Goal: Transaction & Acquisition: Purchase product/service

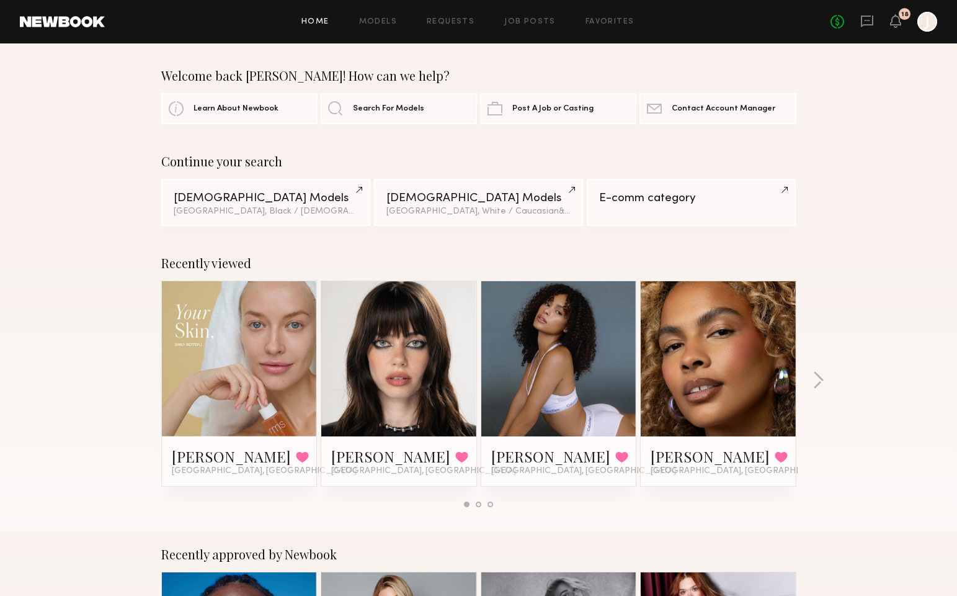
click at [902, 17] on div "18" at bounding box center [905, 14] width 7 height 7
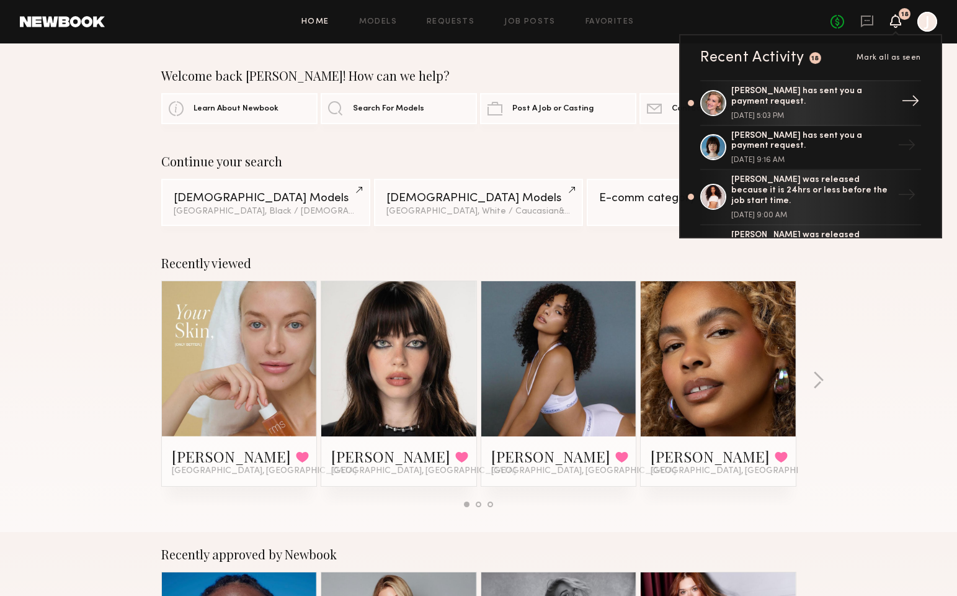
click at [812, 103] on div "[PERSON_NAME] has sent you a payment request." at bounding box center [812, 96] width 161 height 21
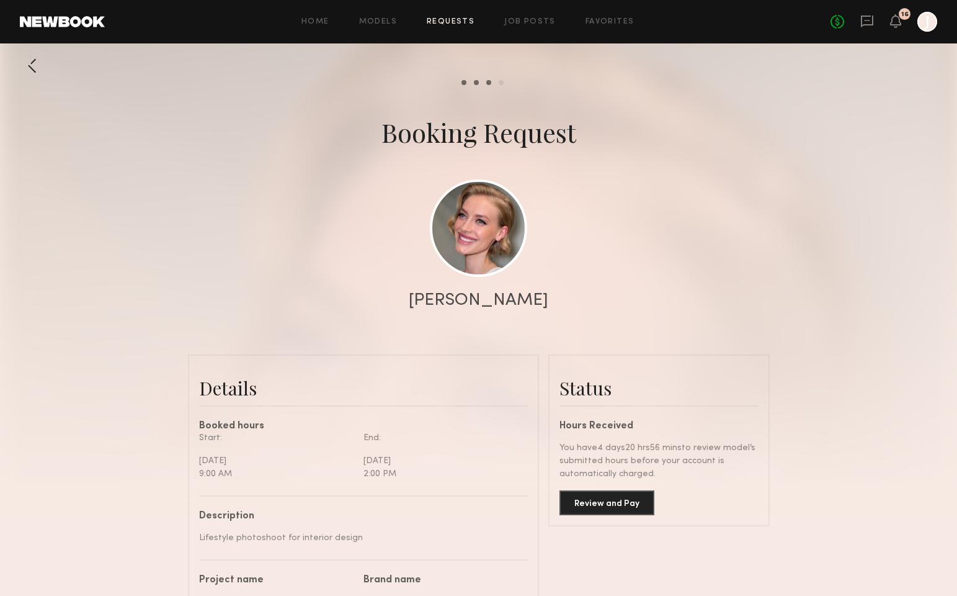
click at [928, 22] on div at bounding box center [928, 22] width 20 height 20
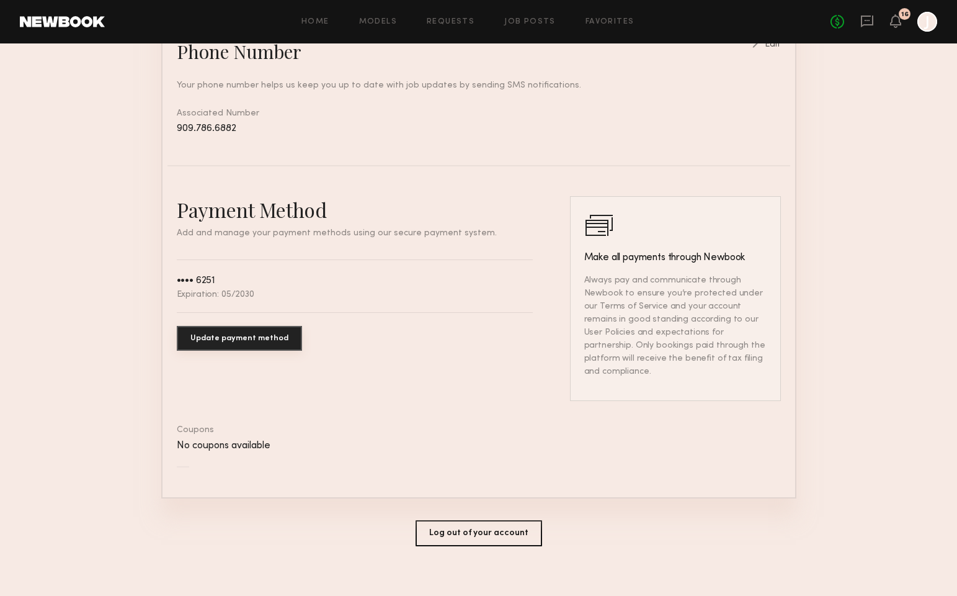
scroll to position [553, 0]
click at [262, 341] on button "Update payment method" at bounding box center [239, 338] width 125 height 25
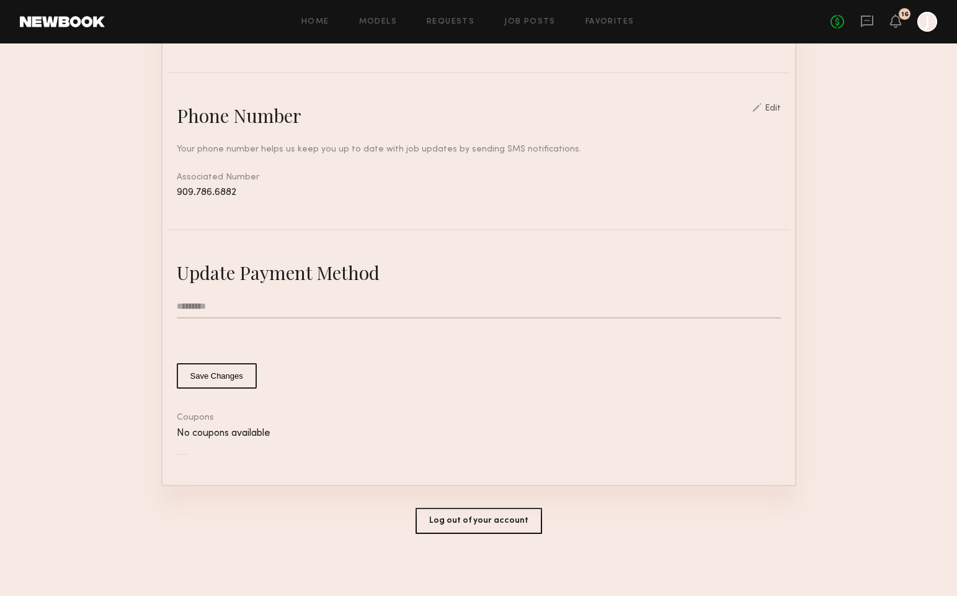
scroll to position [491, 0]
click at [244, 303] on input "text" at bounding box center [479, 307] width 604 height 24
click at [339, 429] on div "No coupons available" at bounding box center [479, 433] width 604 height 11
click at [213, 302] on input "text" at bounding box center [479, 307] width 604 height 24
type input "**********"
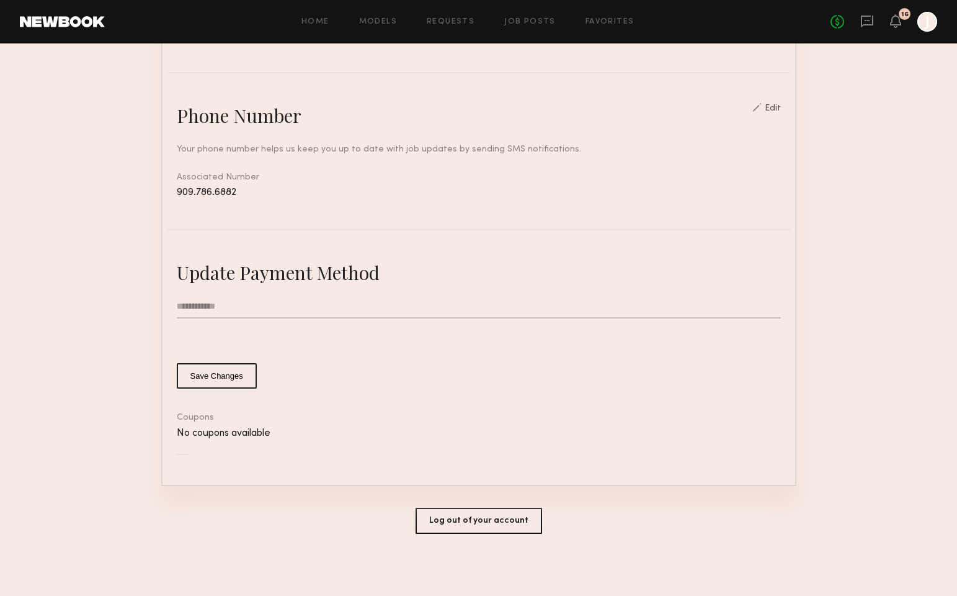
click at [215, 377] on button "Save Changes" at bounding box center [217, 375] width 80 height 25
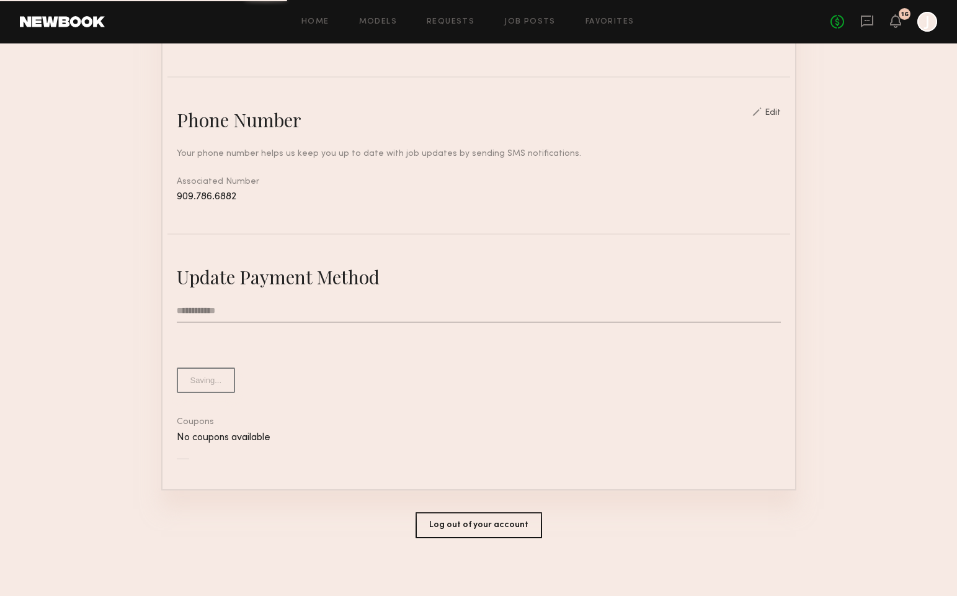
scroll to position [483, 0]
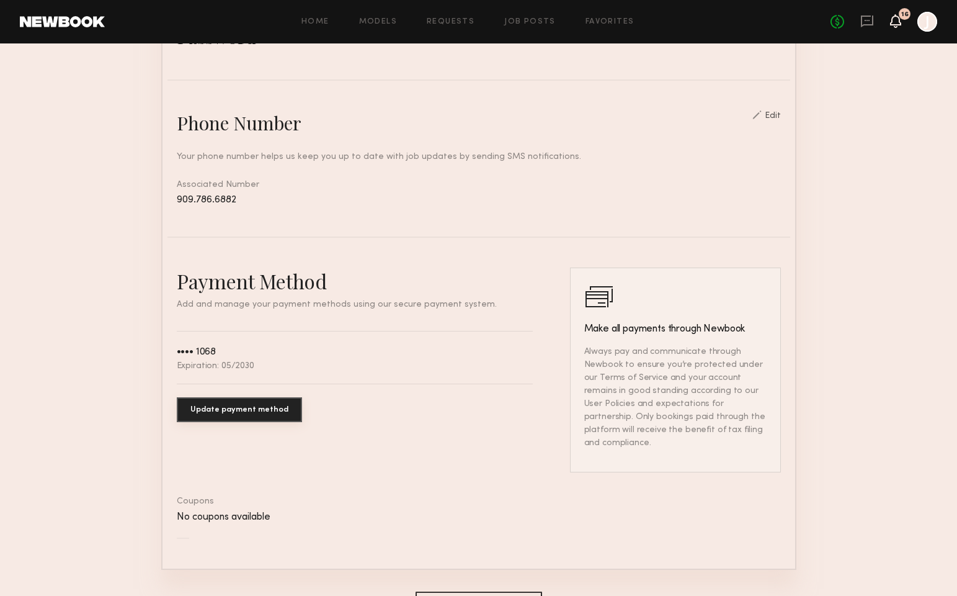
click at [900, 24] on icon at bounding box center [896, 20] width 10 height 9
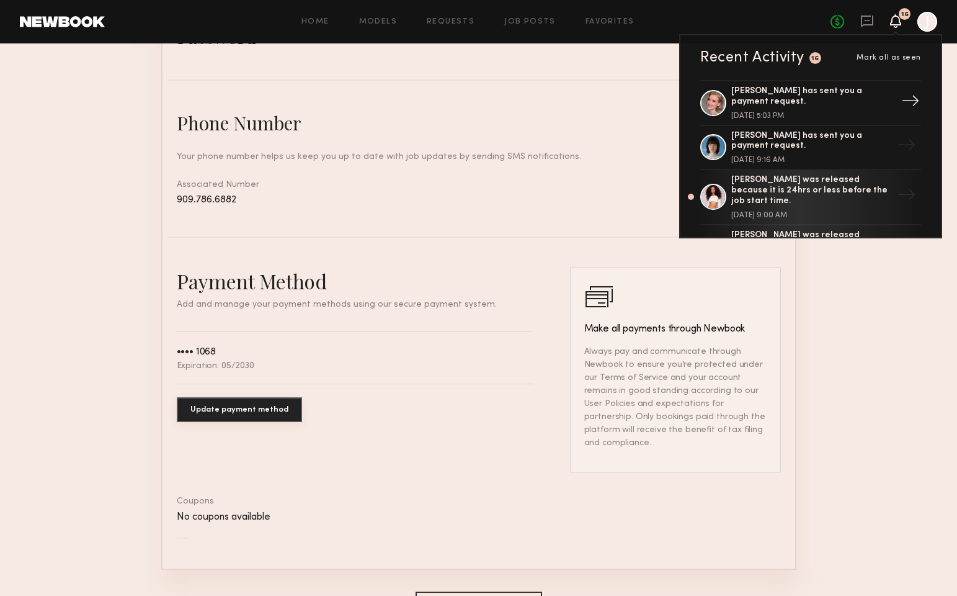
click at [842, 102] on div "[PERSON_NAME] has sent you a payment request." at bounding box center [812, 96] width 161 height 21
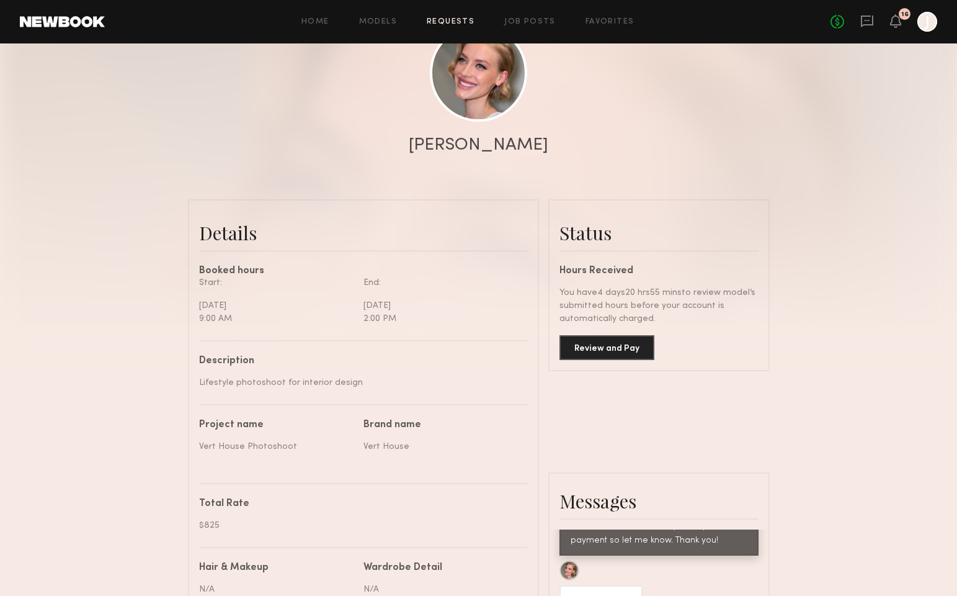
scroll to position [199, 0]
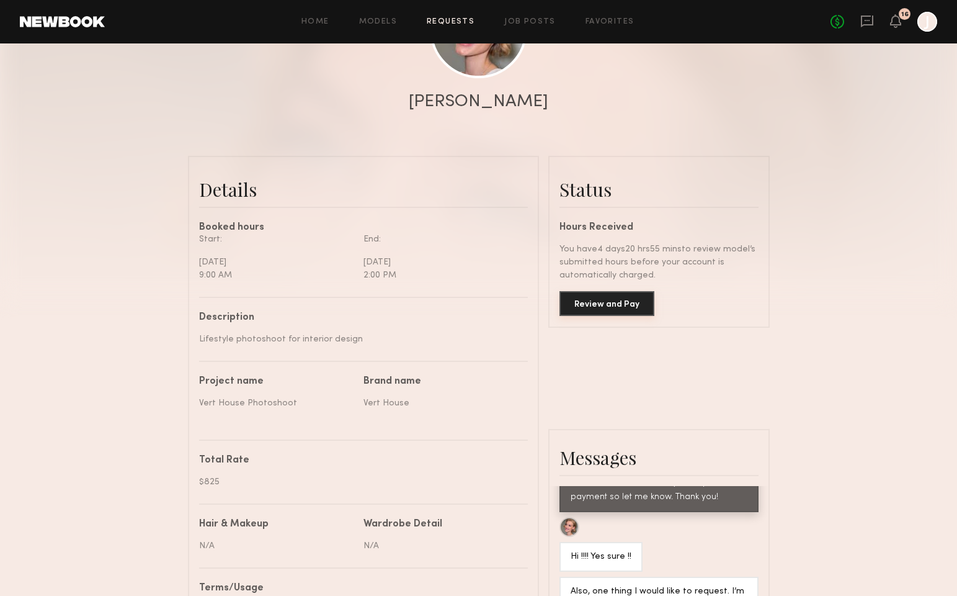
click at [631, 308] on button "Review and Pay" at bounding box center [607, 303] width 95 height 25
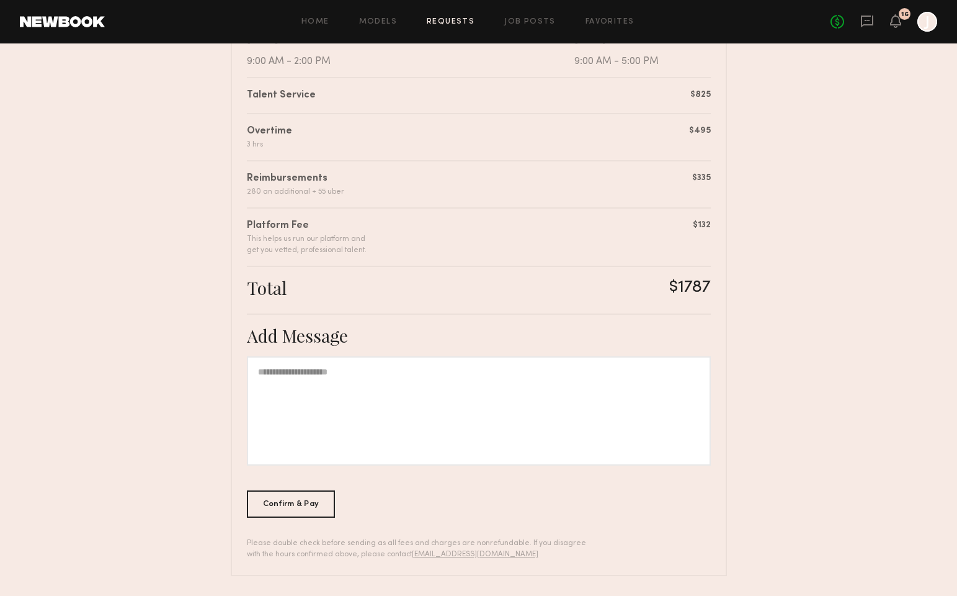
scroll to position [291, 0]
click at [311, 384] on div at bounding box center [479, 411] width 464 height 109
click at [311, 499] on div "Confirm & Pay" at bounding box center [291, 503] width 89 height 27
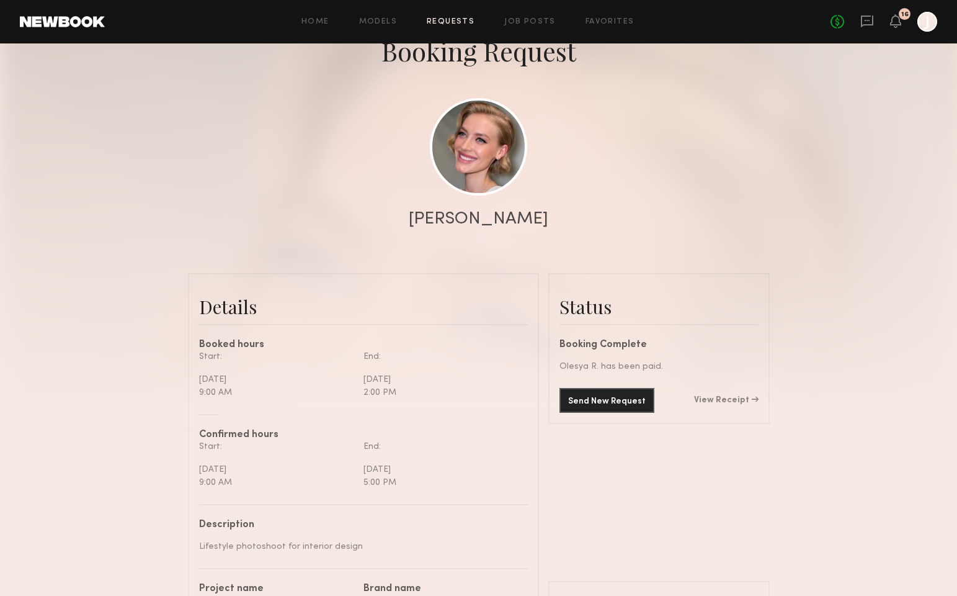
scroll to position [40, 0]
